Goal: Understand process/instructions

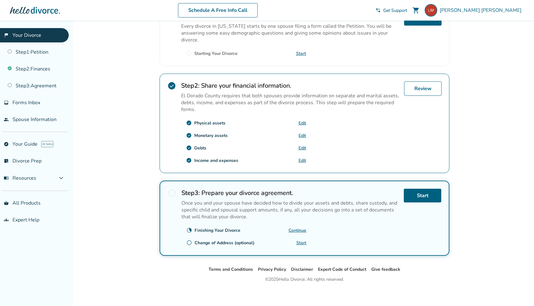
scroll to position [145, 0]
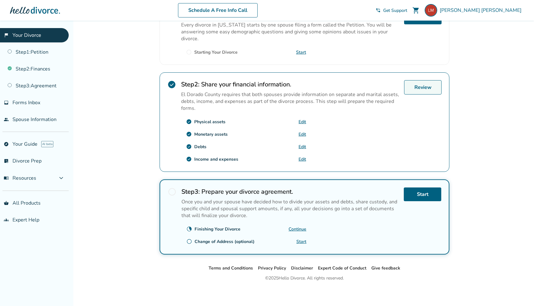
click at [419, 88] on link "Review" at bounding box center [422, 87] width 37 height 14
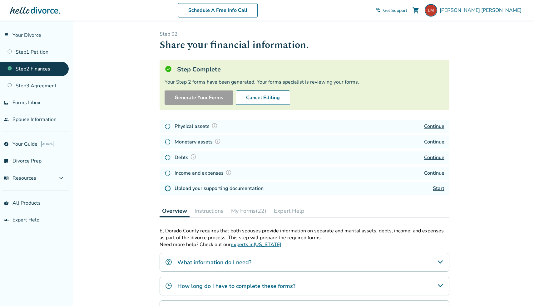
click at [433, 125] on link "Continue" at bounding box center [434, 126] width 20 height 7
